Goal: Transaction & Acquisition: Register for event/course

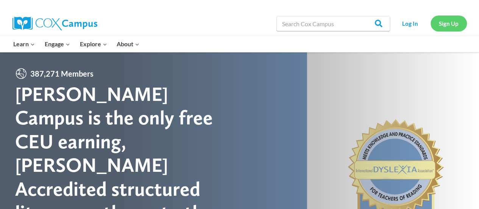
click at [442, 18] on link "Sign Up" at bounding box center [448, 24] width 36 height 16
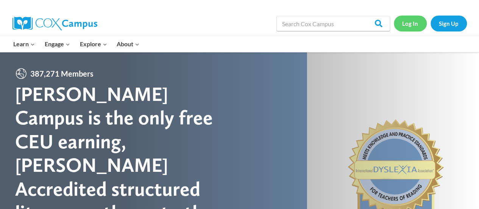
click at [411, 23] on link "Log In" at bounding box center [410, 24] width 33 height 16
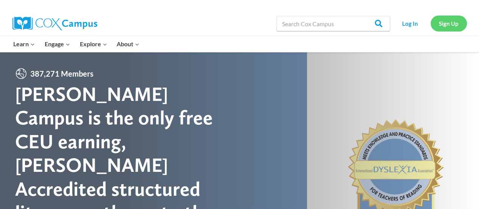
click at [446, 22] on link "Sign Up" at bounding box center [448, 24] width 36 height 16
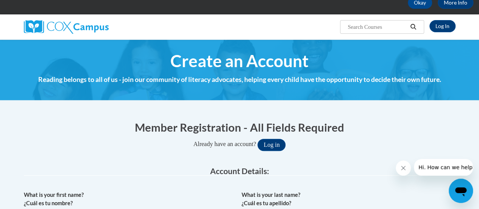
scroll to position [41, 0]
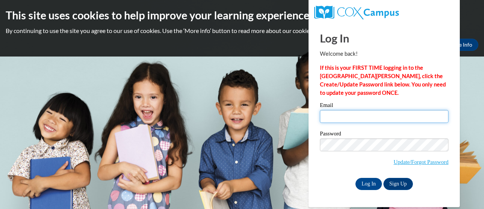
click at [341, 115] on input "Email" at bounding box center [384, 116] width 129 height 13
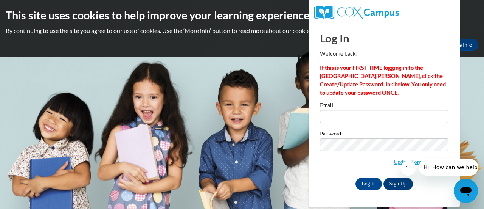
click at [251, 166] on body "This site uses cookies to help improve your learning experience. By continuing …" at bounding box center [242, 104] width 484 height 209
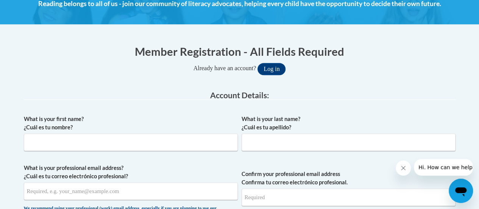
scroll to position [129, 0]
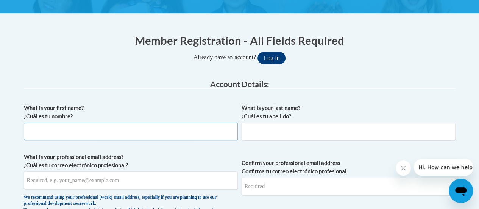
click at [36, 133] on input "What is your first name? ¿Cuál es tu nombre?" at bounding box center [131, 130] width 214 height 17
type input "Christopher"
click at [265, 132] on input "What is your last name? ¿Cuál es tu apellido?" at bounding box center [348, 130] width 214 height 17
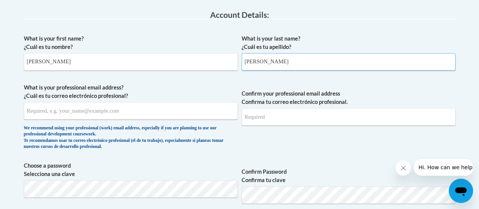
scroll to position [199, 0]
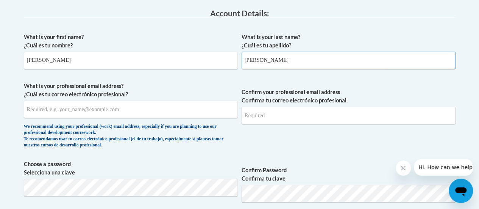
type input "Jacoby"
click at [36, 103] on input "What is your professional email address? ¿Cuál es tu correo electrónico profesi…" at bounding box center [131, 108] width 214 height 17
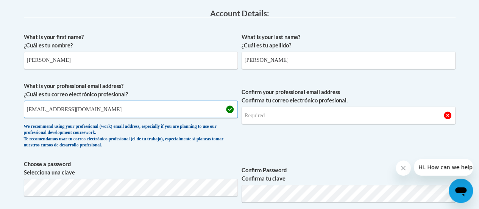
type input "cjacoby@sdsm.k12.wi.us"
click at [265, 109] on input "Confirm your professional email address Confirma tu correo electrónico profesio…" at bounding box center [348, 114] width 214 height 17
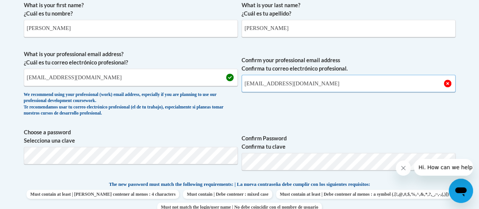
scroll to position [256, 0]
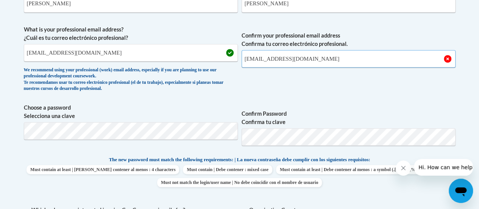
type input "cjacoby@sdsm.k12.wi.us"
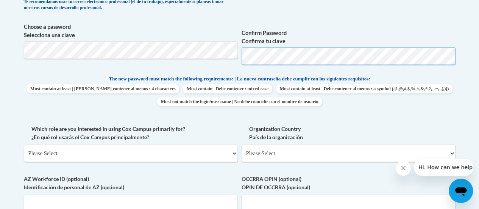
scroll to position [365, 0]
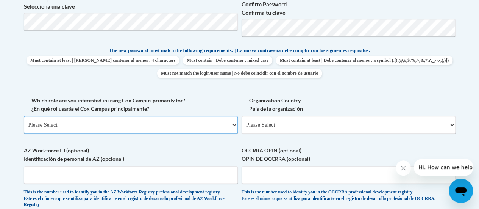
click at [232, 125] on select "Please Select College/University | Colegio/Universidad Community/Nonprofit Part…" at bounding box center [131, 124] width 214 height 17
select select "fbf2d438-af2f-41f8-98f1-81c410e29de3"
click at [24, 116] on select "Please Select College/University | Colegio/Universidad Community/Nonprofit Part…" at bounding box center [131, 124] width 214 height 17
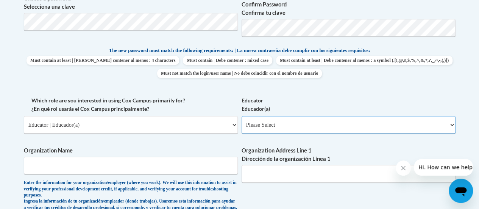
click at [449, 123] on select "Please Select Early Learning/Daycare Teacher/Family Home Care Provider | Maestr…" at bounding box center [348, 124] width 214 height 17
select select "8e40623d-54d0-45cd-9f92-5df65cd3f8cf"
click at [241, 116] on select "Please Select Early Learning/Daycare Teacher/Family Home Care Provider | Maestr…" at bounding box center [348, 124] width 214 height 17
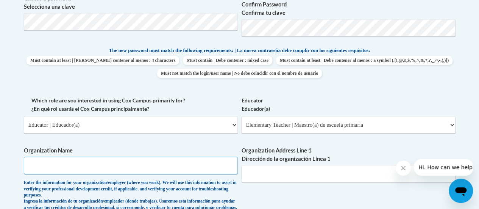
click at [51, 165] on input "Organization Name" at bounding box center [131, 164] width 214 height 17
type input "School district of south milwaukee"
click at [255, 178] on input "Organization Address Line 1 Dirección de la organización Línea 1" at bounding box center [348, 173] width 214 height 17
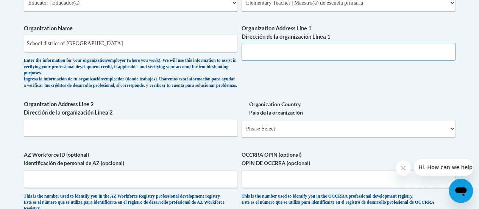
scroll to position [490, 0]
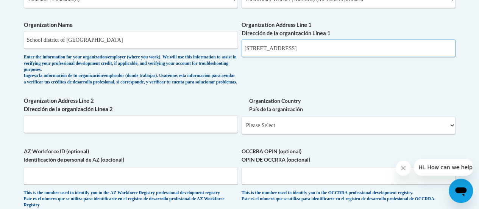
type input "901 15th ave"
click at [262, 132] on select "Please Select United States | Estados Unidos Outside of the United States | Fue…" at bounding box center [348, 124] width 214 height 17
select select "ad49bcad-a171-4b2e-b99c-48b446064914"
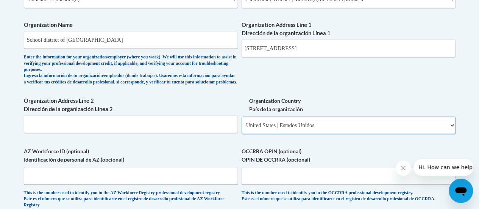
click at [241, 122] on select "Please Select United States | Estados Unidos Outside of the United States | Fue…" at bounding box center [348, 124] width 214 height 17
select select
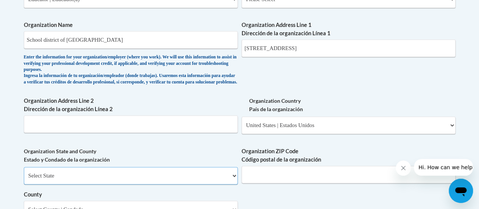
click at [234, 178] on select "Select State Alabama Alaska Arizona Arkansas California Colorado Connecticut De…" at bounding box center [131, 175] width 214 height 17
drag, startPoint x: 254, startPoint y: 23, endPoint x: 256, endPoint y: 46, distance: 22.4
click at [256, 46] on span "Organization Address Line 1 Dirección de la organización Línea 1 901 15th ave" at bounding box center [348, 39] width 214 height 36
click at [235, 182] on select "Select State Alabama Alaska Arizona Arkansas California Colorado Connecticut De…" at bounding box center [131, 175] width 214 height 17
select select "Wisconsin"
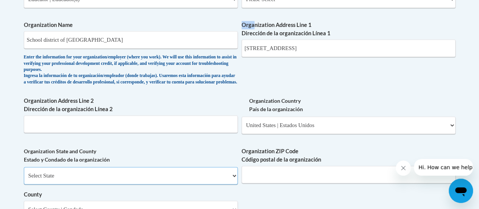
click at [24, 172] on select "Select State Alabama Alaska Arizona Arkansas California Colorado Connecticut De…" at bounding box center [131, 175] width 214 height 17
click at [274, 173] on input "Organization ZIP Code Código postal de la organización" at bounding box center [348, 173] width 214 height 17
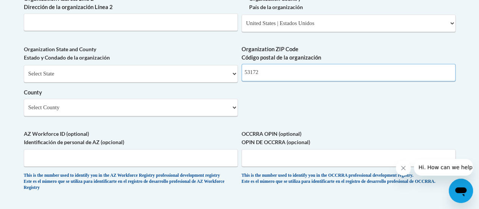
scroll to position [612, 0]
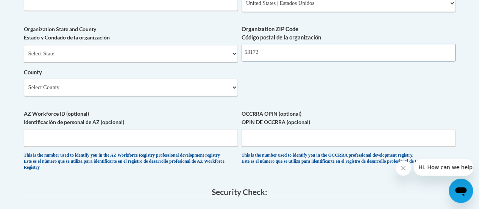
type input "53172"
click at [235, 94] on select "Select County Adams Ashland Barron Bayfield Brown Buffalo Burnett Calumet Chipp…" at bounding box center [131, 86] width 214 height 17
select select "Milwaukee"
click at [24, 84] on select "Select County Adams Ashland Barron Bayfield Brown Buffalo Burnett Calumet Chipp…" at bounding box center [131, 86] width 214 height 17
click at [61, 142] on input "AZ Workforce ID (optional) Identificación de personal de AZ (opcional)" at bounding box center [131, 137] width 214 height 17
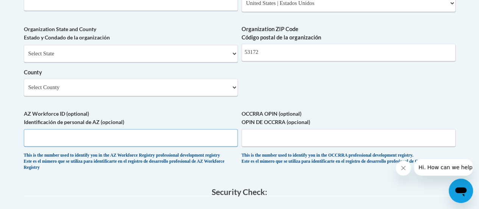
click at [61, 142] on input "AZ Workforce ID (optional) Identificación de personal de AZ (opcional)" at bounding box center [131, 137] width 214 height 17
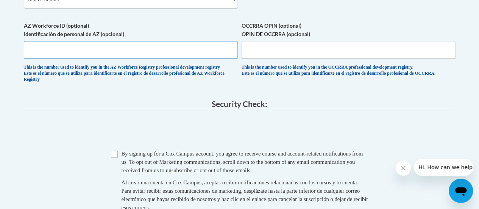
scroll to position [737, 0]
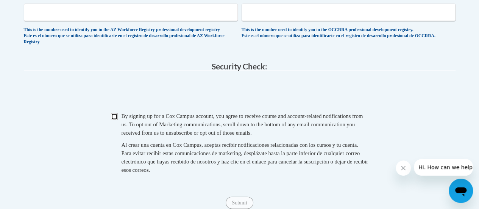
click at [111, 120] on input "Checkbox" at bounding box center [114, 116] width 7 height 7
checkbox input "true"
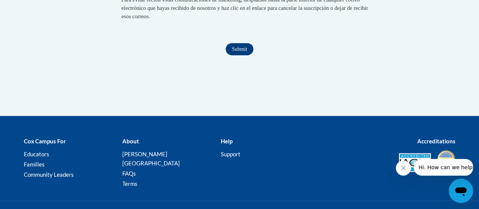
scroll to position [892, 0]
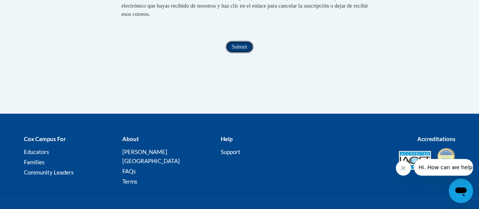
click at [236, 53] on input "Submit" at bounding box center [239, 47] width 27 height 12
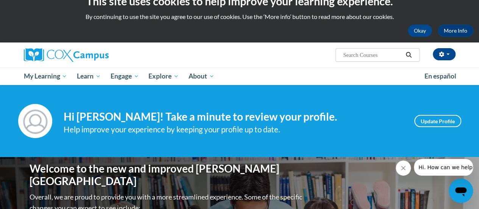
scroll to position [14, 0]
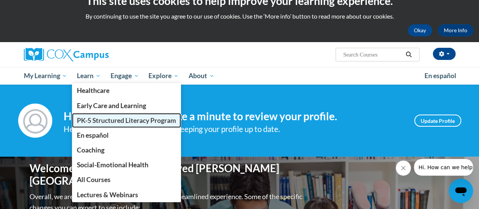
click at [106, 121] on span "PK-5 Structured Literacy Program" at bounding box center [126, 120] width 99 height 8
